Goal: Task Accomplishment & Management: Use online tool/utility

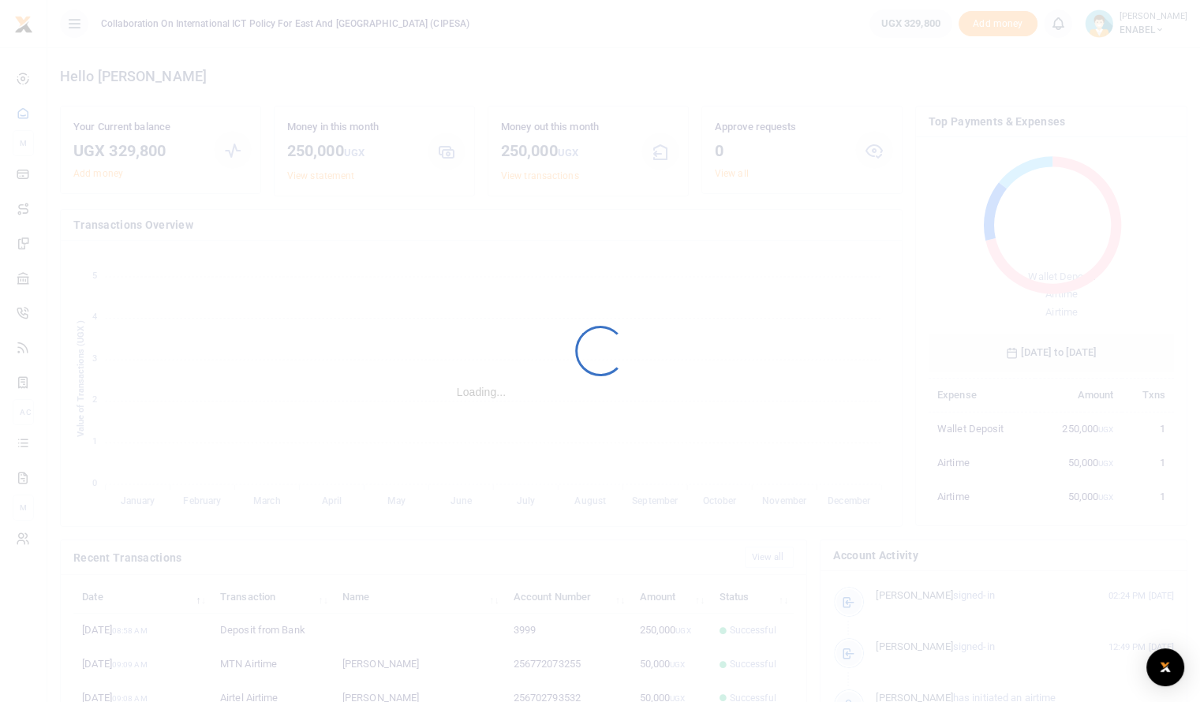
scroll to position [13, 13]
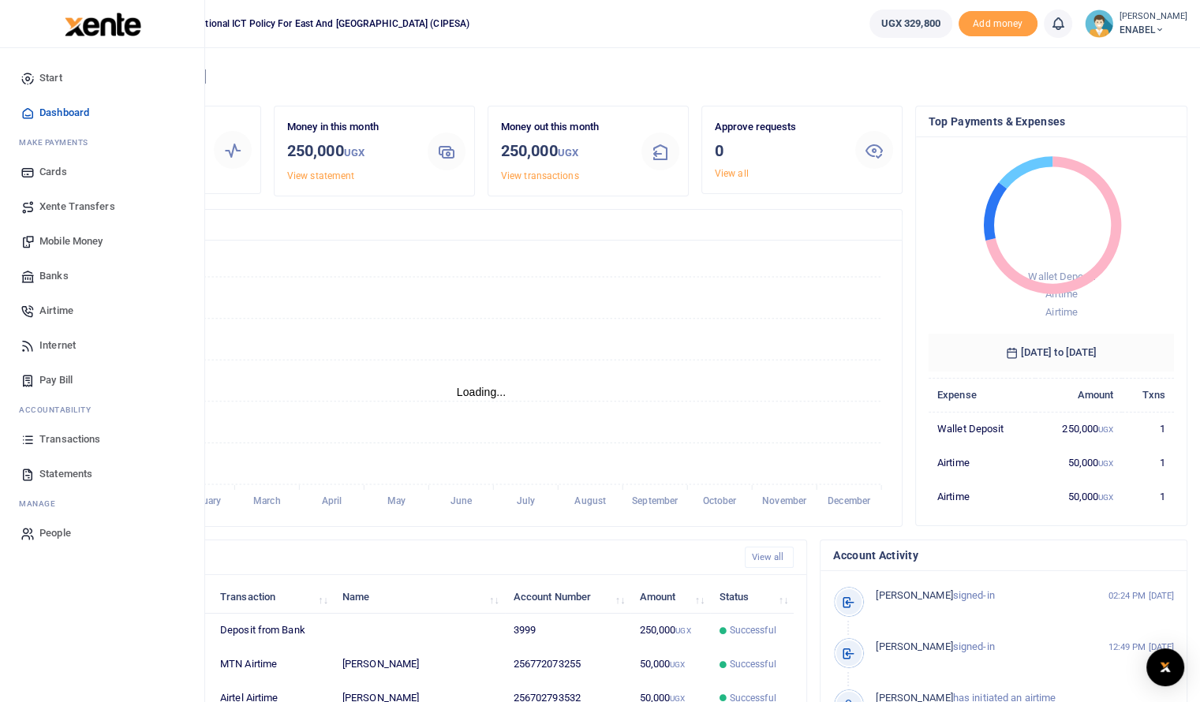
click at [74, 467] on span "Statements" at bounding box center [65, 474] width 53 height 16
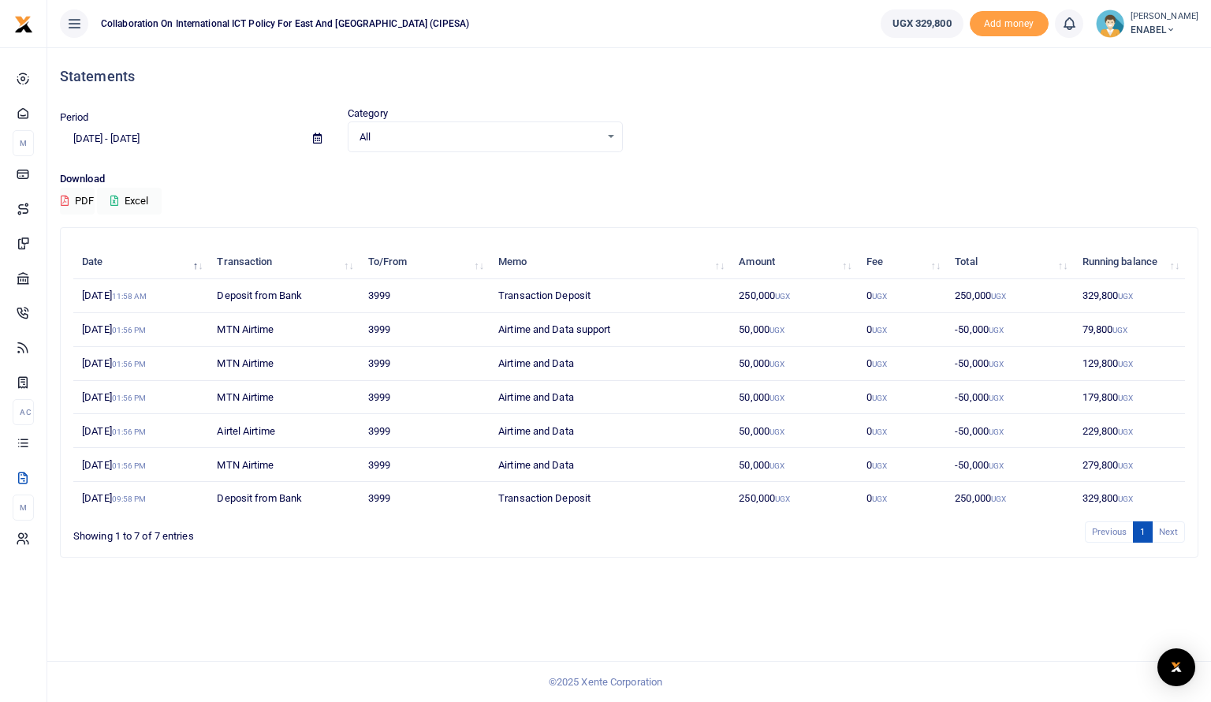
click at [313, 140] on icon at bounding box center [317, 138] width 9 height 10
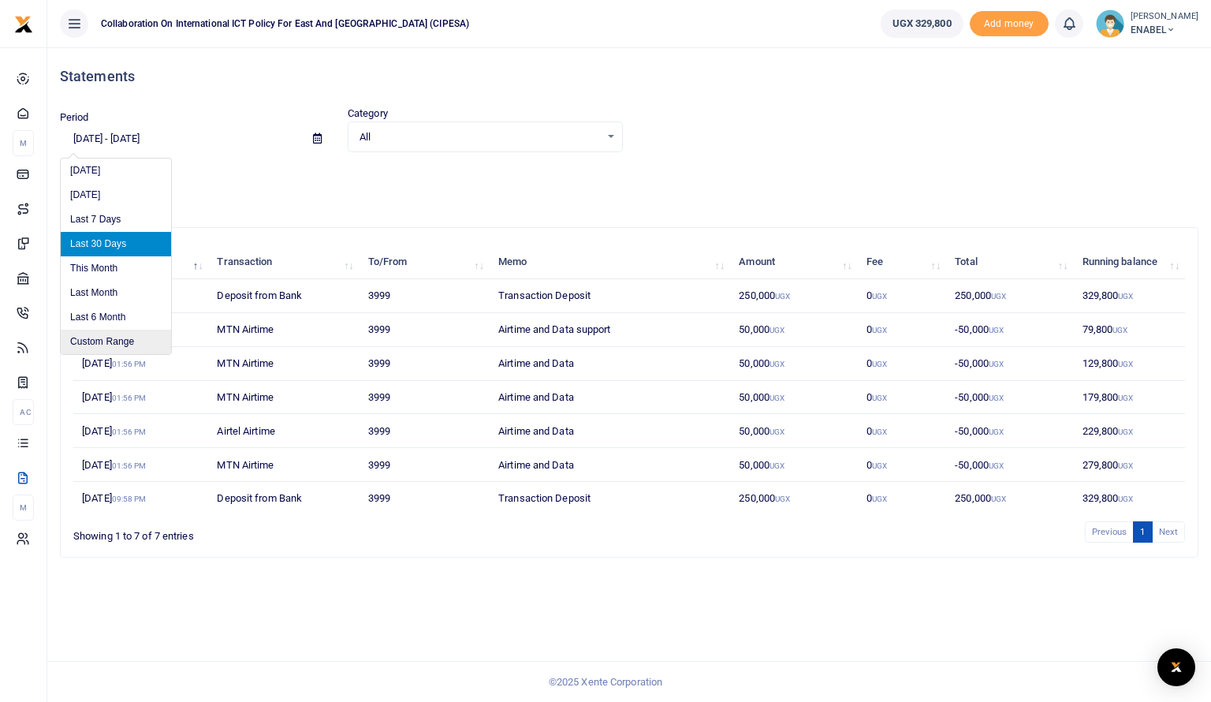
click at [98, 341] on li "Custom Range" at bounding box center [116, 342] width 110 height 24
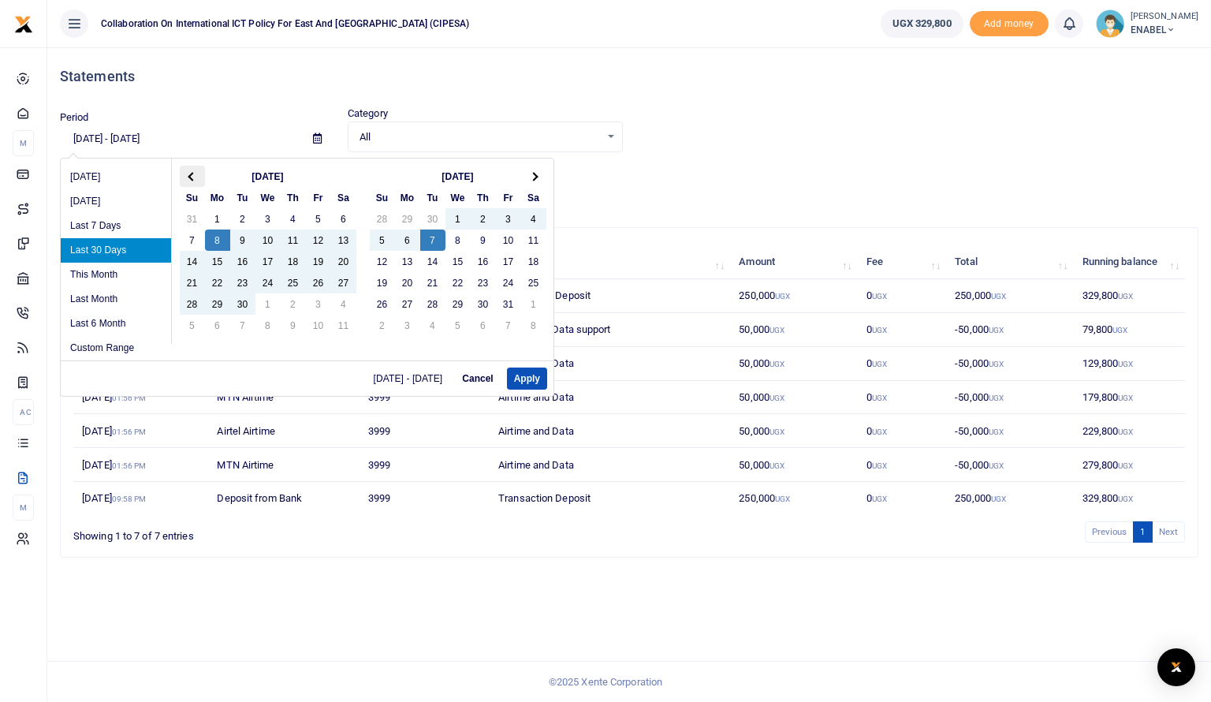
click at [191, 179] on span at bounding box center [192, 176] width 9 height 9
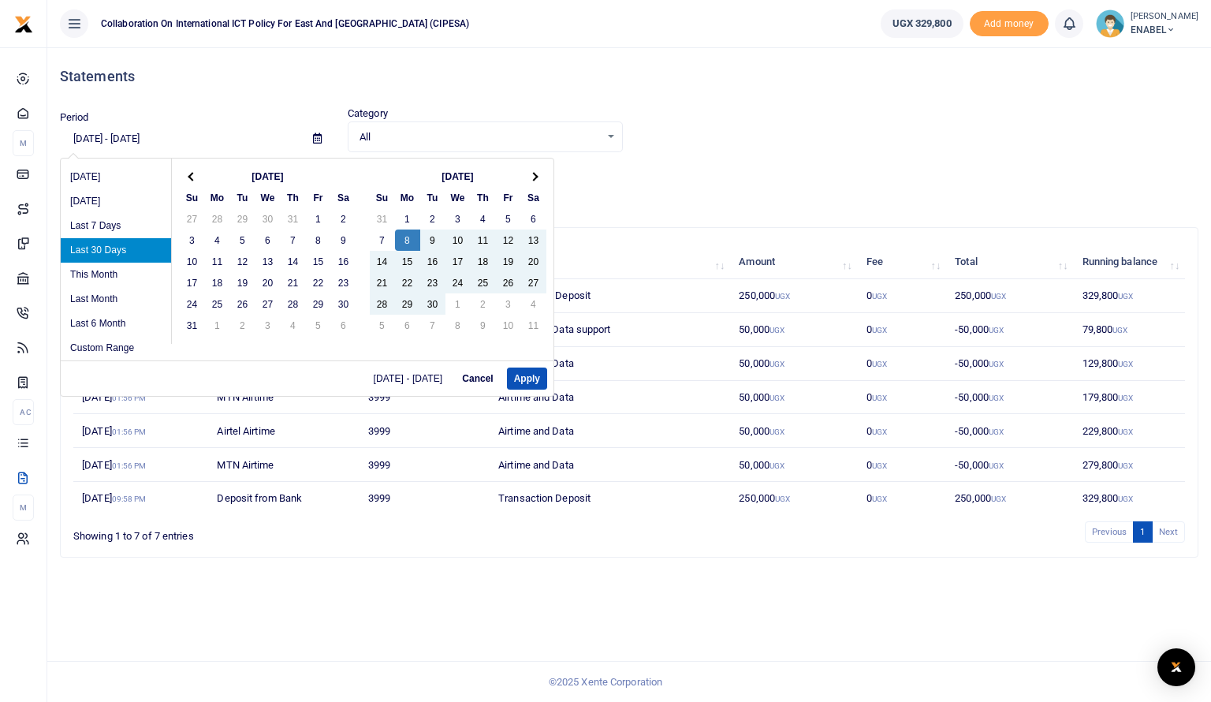
click at [191, 179] on span at bounding box center [192, 176] width 9 height 9
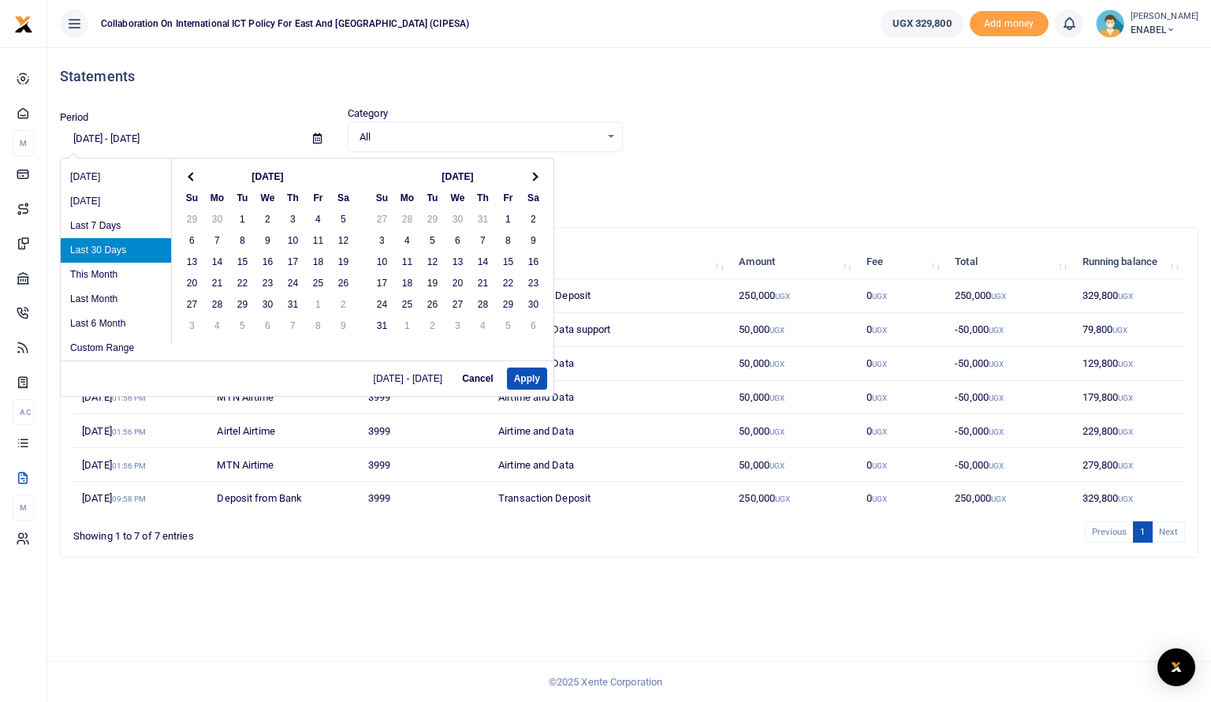
click at [191, 179] on span at bounding box center [192, 176] width 9 height 9
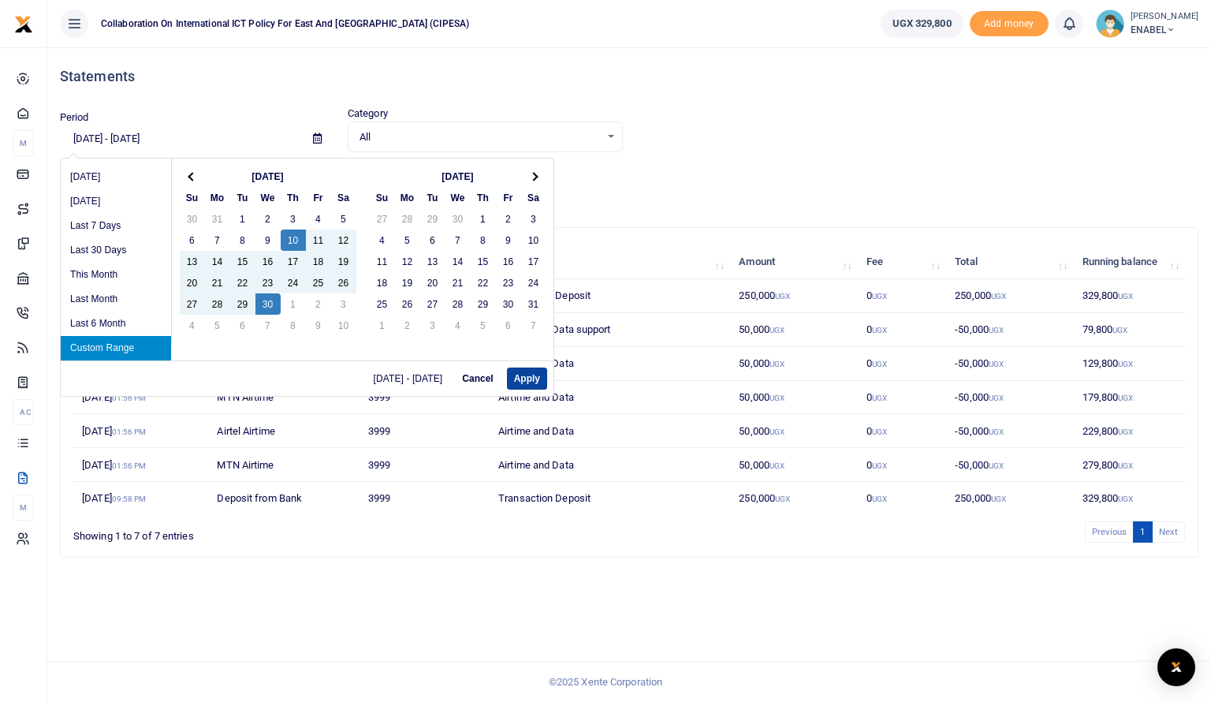
click at [519, 376] on button "Apply" at bounding box center [527, 379] width 40 height 22
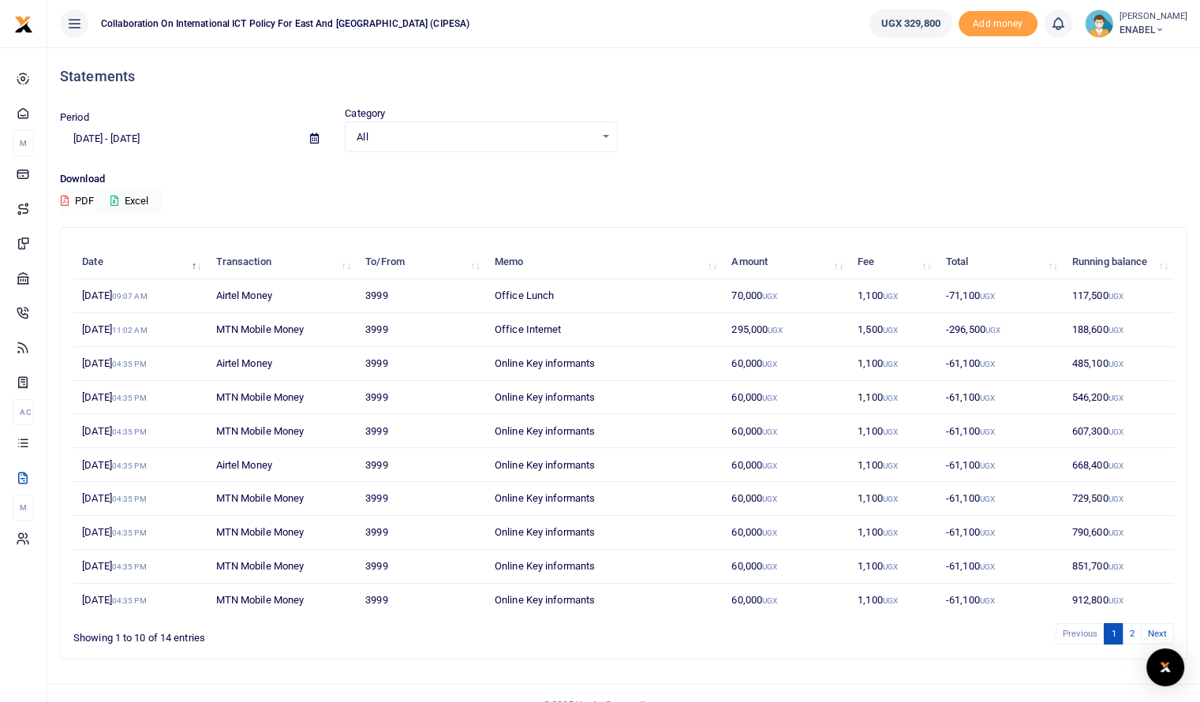
click at [79, 200] on button "PDF" at bounding box center [77, 201] width 35 height 27
click at [319, 139] on span at bounding box center [314, 138] width 35 height 27
click at [309, 134] on span at bounding box center [314, 138] width 35 height 27
click at [312, 142] on icon at bounding box center [314, 138] width 9 height 10
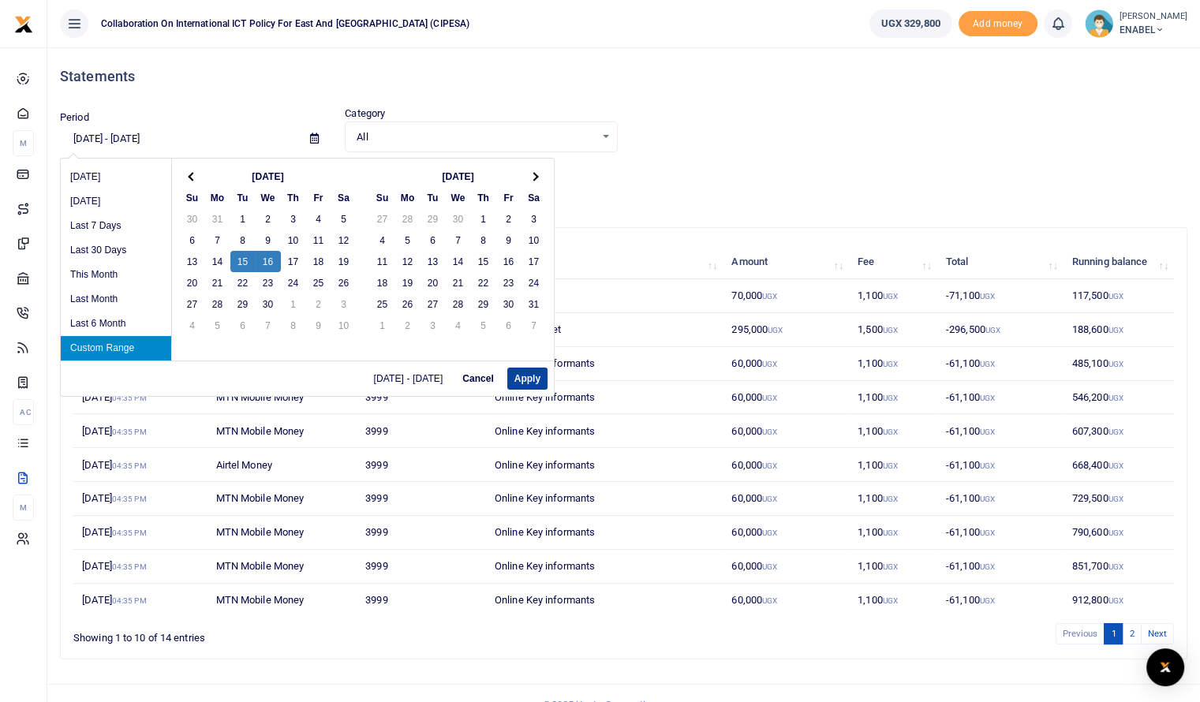
click at [518, 380] on button "Apply" at bounding box center [527, 379] width 40 height 22
type input "04/15/2025 - 04/16/2025"
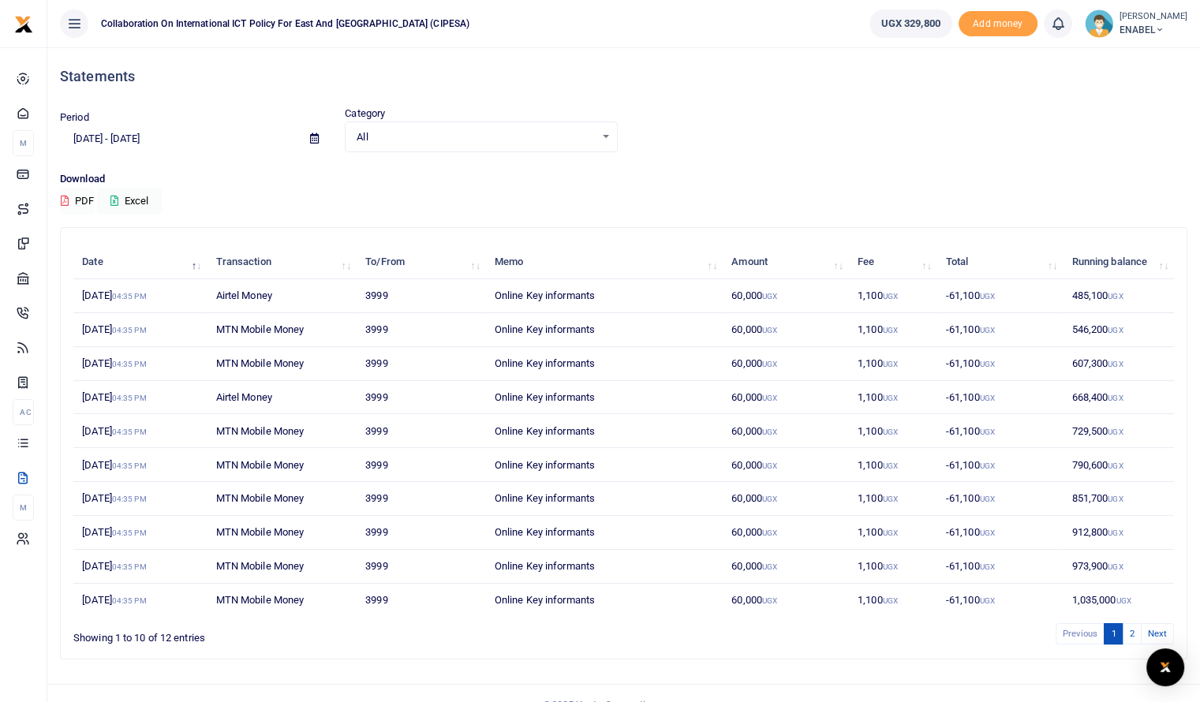
click at [84, 199] on button "PDF" at bounding box center [77, 201] width 35 height 27
